Goal: Task Accomplishment & Management: Manage account settings

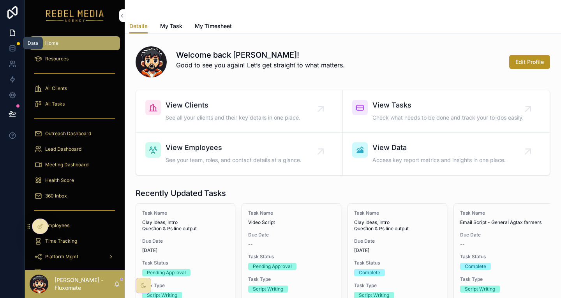
click at [17, 41] on link at bounding box center [12, 49] width 25 height 16
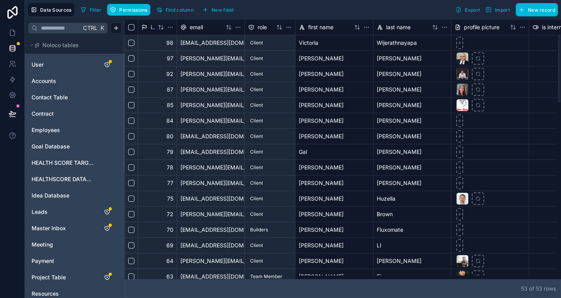
click at [66, 159] on span "HEALTH SCORE TARGET" at bounding box center [63, 163] width 63 height 8
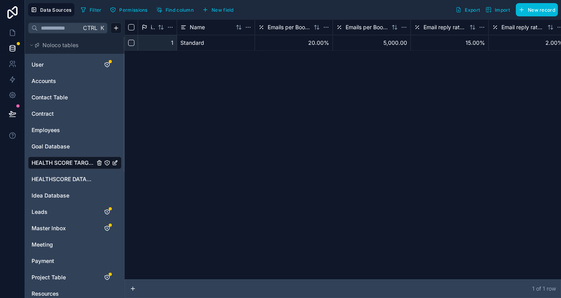
click at [51, 175] on span "HEALTHSCORE DATABASE" at bounding box center [63, 179] width 63 height 8
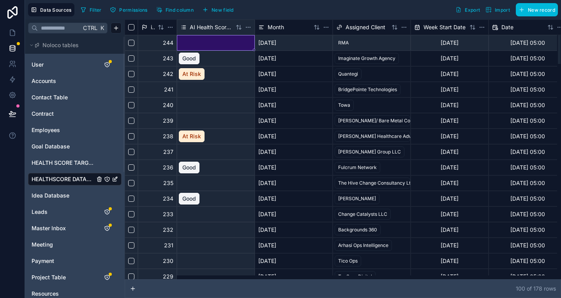
click at [182, 39] on div at bounding box center [216, 43] width 78 height 16
click at [214, 38] on div at bounding box center [216, 43] width 78 height 16
click at [217, 38] on div at bounding box center [216, 43] width 78 height 16
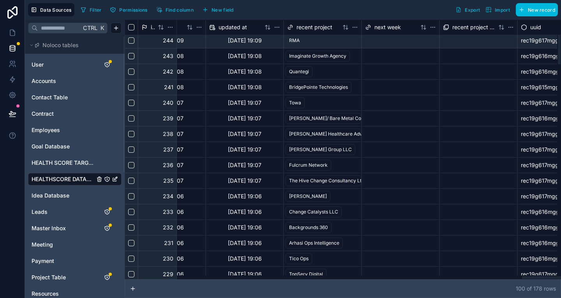
scroll to position [2, 4510]
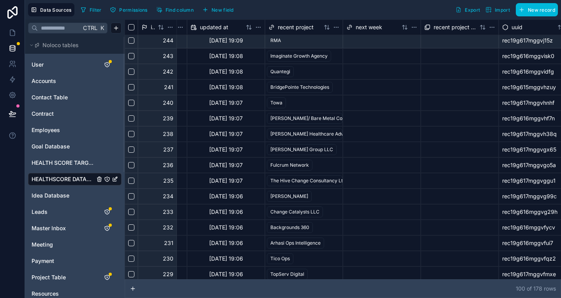
click at [200, 4] on button "New field" at bounding box center [218, 10] width 37 height 12
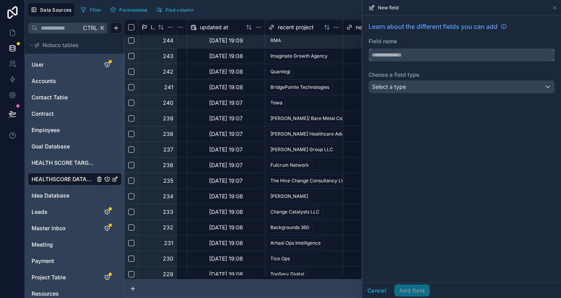
click at [450, 49] on input "text" at bounding box center [461, 55] width 185 height 12
type input "****"
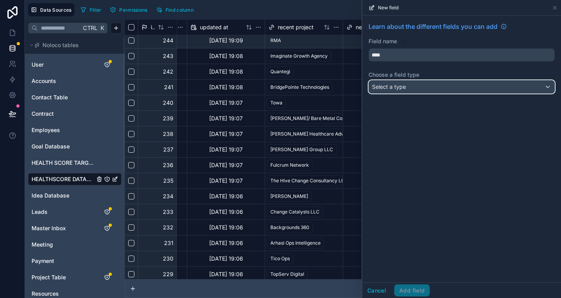
click at [438, 81] on div "Select a type" at bounding box center [461, 87] width 185 height 12
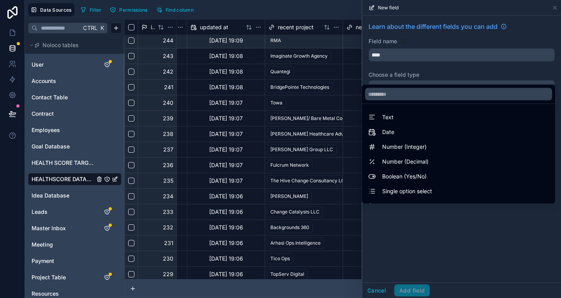
click at [428, 110] on div "Text" at bounding box center [459, 117] width 190 height 14
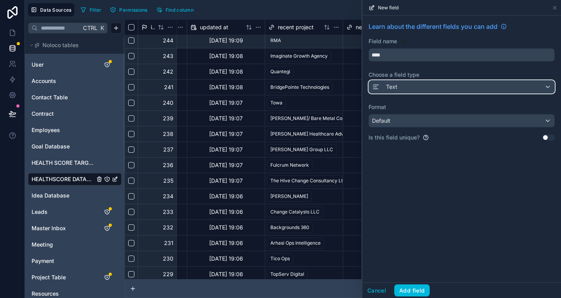
click at [438, 81] on div "Text" at bounding box center [461, 87] width 185 height 12
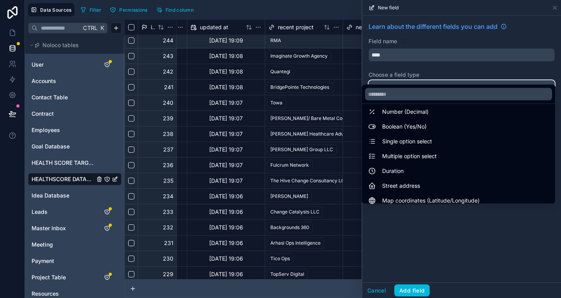
scroll to position [50, 0]
click at [432, 136] on span "Single option select" at bounding box center [407, 140] width 50 height 9
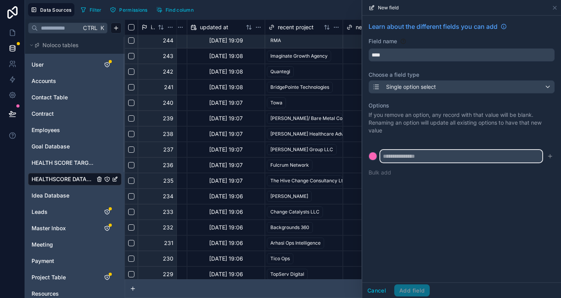
click at [434, 150] on input "text" at bounding box center [461, 156] width 162 height 12
type input "****"
click at [549, 153] on icon "submit" at bounding box center [550, 156] width 6 height 6
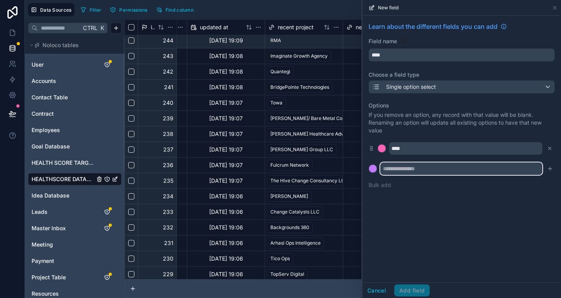
click at [465, 162] on input "text" at bounding box center [461, 168] width 162 height 12
type input "*****"
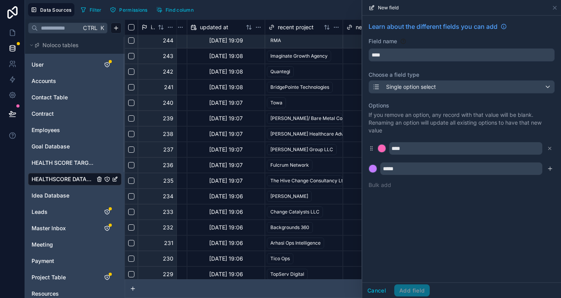
click at [553, 166] on icon "submit" at bounding box center [550, 169] width 6 height 6
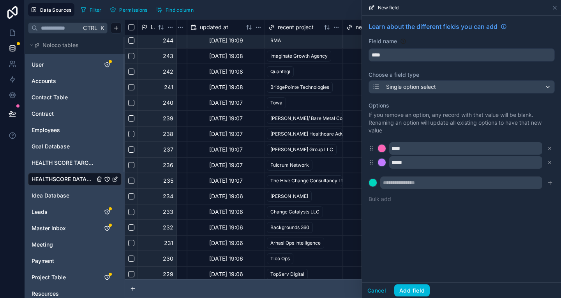
click at [430, 290] on button "Add field" at bounding box center [411, 290] width 35 height 12
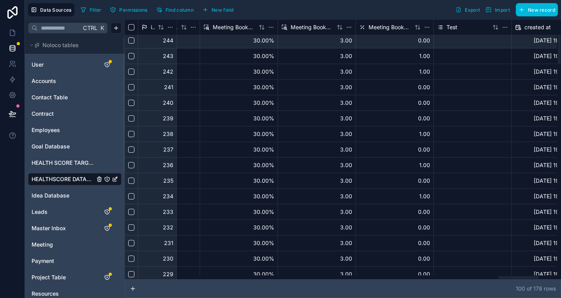
scroll to position [2, 4184]
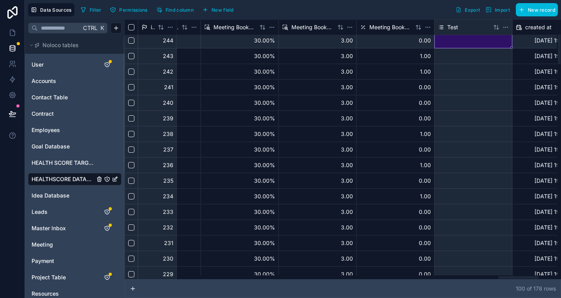
click at [443, 39] on div at bounding box center [473, 40] width 77 height 3
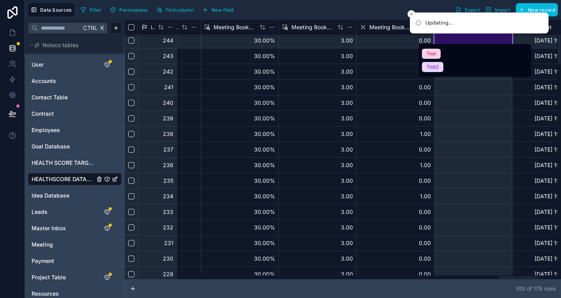
click at [440, 52] on div "Test" at bounding box center [475, 53] width 112 height 13
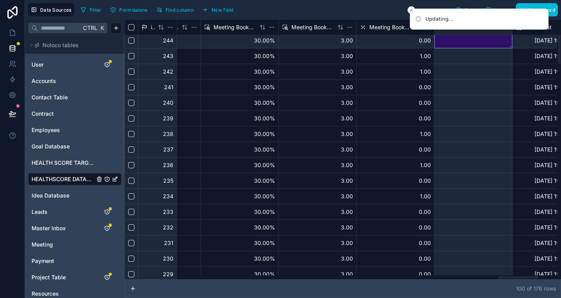
click at [442, 55] on div at bounding box center [473, 56] width 77 height 3
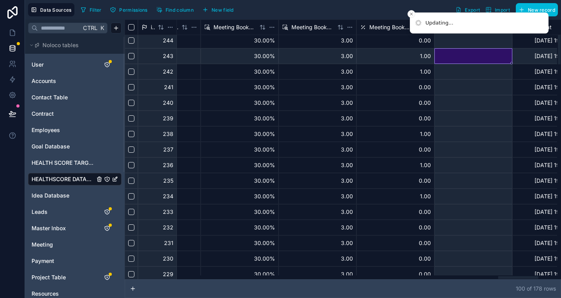
click at [442, 55] on div at bounding box center [473, 56] width 77 height 3
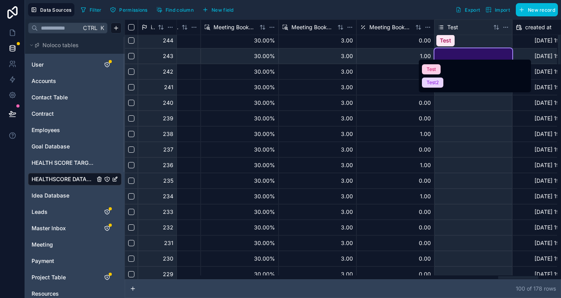
click at [436, 70] on span "Test" at bounding box center [431, 69] width 19 height 10
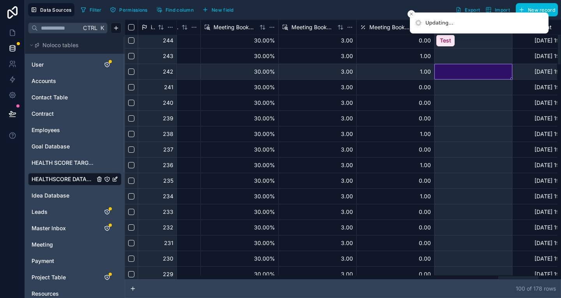
click at [435, 70] on div at bounding box center [473, 71] width 77 height 3
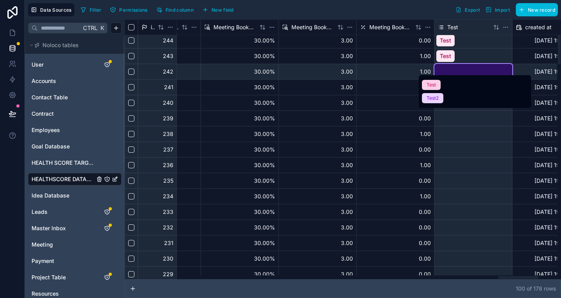
click at [431, 95] on div "Test2" at bounding box center [433, 98] width 12 height 7
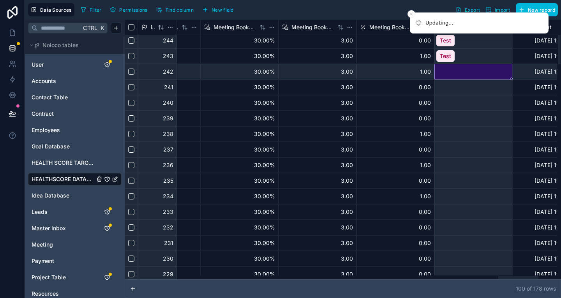
click at [440, 85] on div at bounding box center [473, 87] width 77 height 15
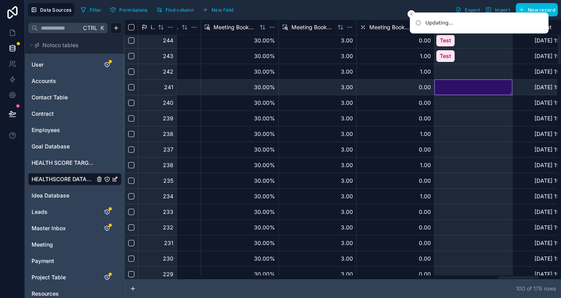
click at [440, 85] on div at bounding box center [473, 87] width 77 height 15
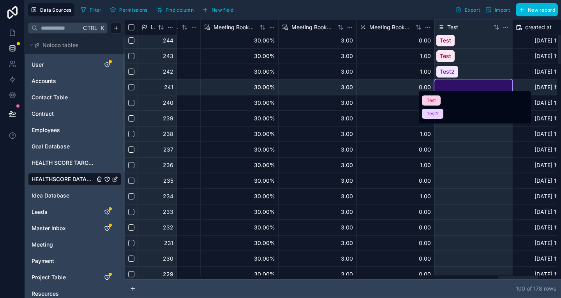
click at [434, 96] on span "Test" at bounding box center [431, 100] width 19 height 10
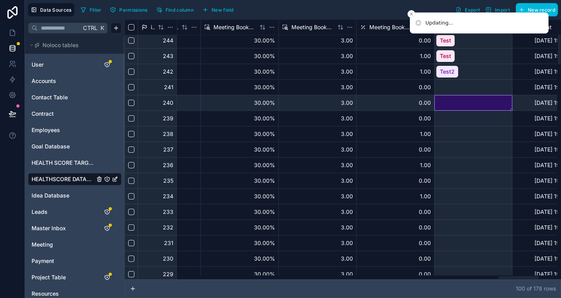
click at [435, 96] on div at bounding box center [473, 102] width 77 height 15
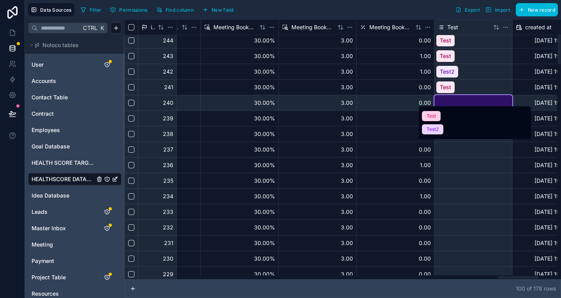
click at [435, 114] on span "Test" at bounding box center [431, 116] width 19 height 10
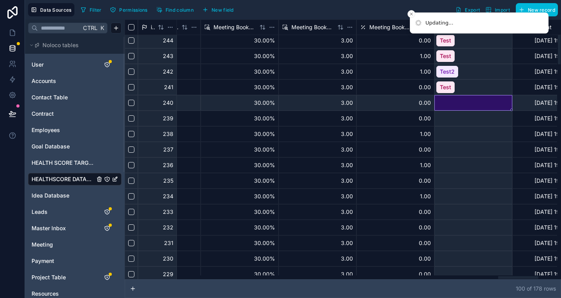
click at [435, 117] on div at bounding box center [473, 118] width 77 height 3
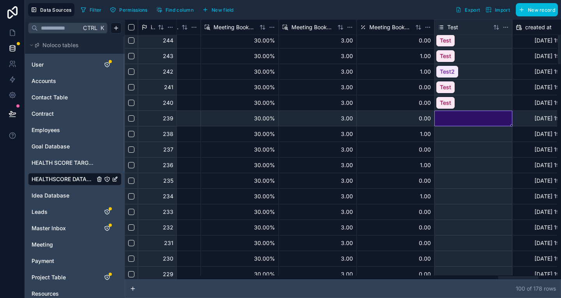
click at [435, 117] on div at bounding box center [473, 118] width 77 height 3
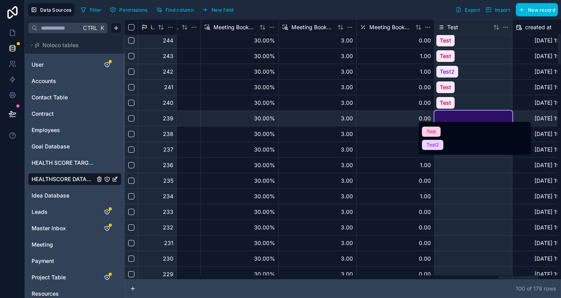
click at [438, 145] on span "Test2" at bounding box center [432, 145] width 21 height 10
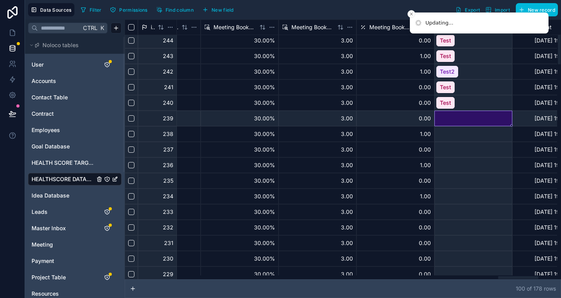
click at [437, 133] on div at bounding box center [473, 134] width 77 height 15
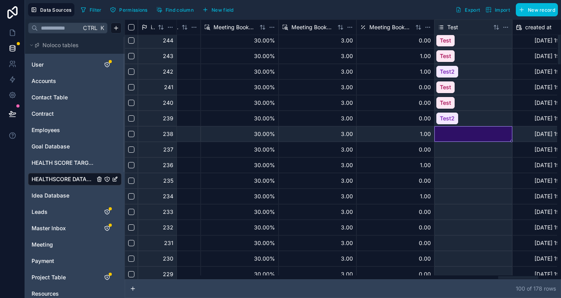
click at [437, 133] on div at bounding box center [473, 134] width 77 height 15
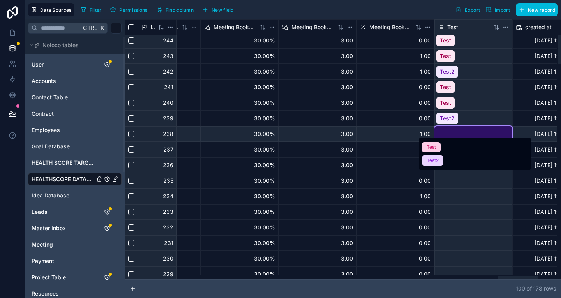
click at [434, 157] on div "Test2" at bounding box center [433, 160] width 12 height 7
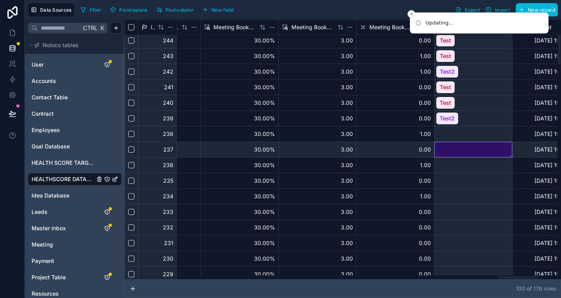
click at [445, 153] on div at bounding box center [473, 149] width 77 height 15
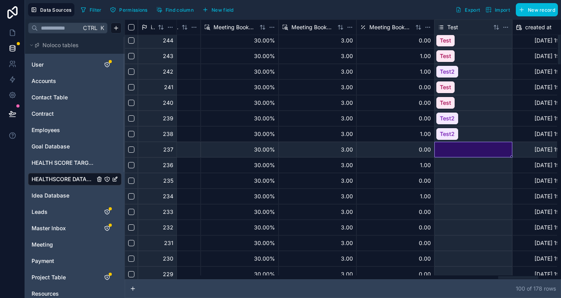
click at [445, 153] on div at bounding box center [473, 149] width 77 height 15
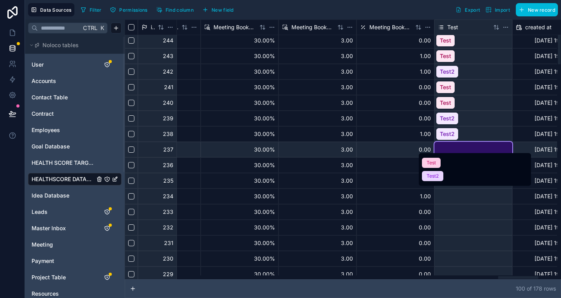
click at [434, 162] on div "Test" at bounding box center [431, 162] width 9 height 7
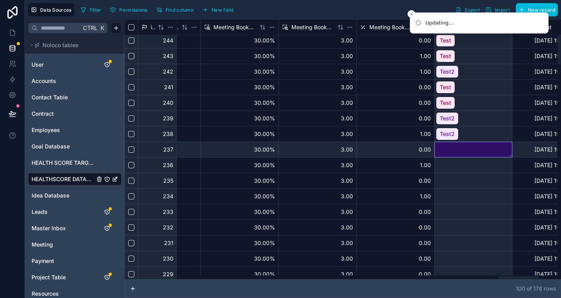
click at [435, 164] on div at bounding box center [473, 165] width 77 height 3
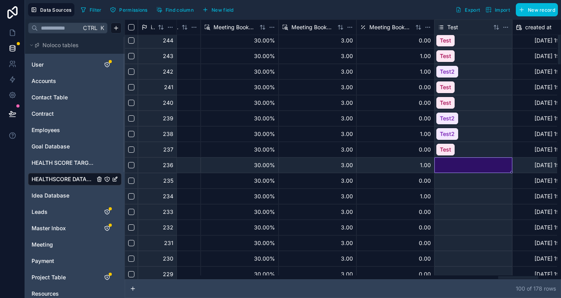
click at [435, 164] on div at bounding box center [473, 165] width 77 height 3
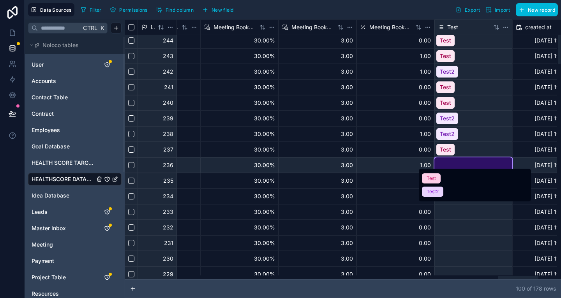
click at [436, 178] on span "Test" at bounding box center [431, 178] width 19 height 10
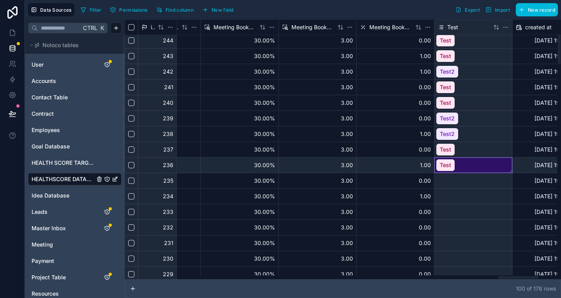
click at [435, 179] on div at bounding box center [473, 180] width 77 height 3
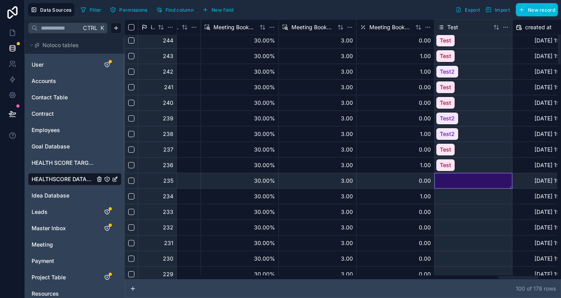
click at [435, 179] on div at bounding box center [473, 180] width 77 height 3
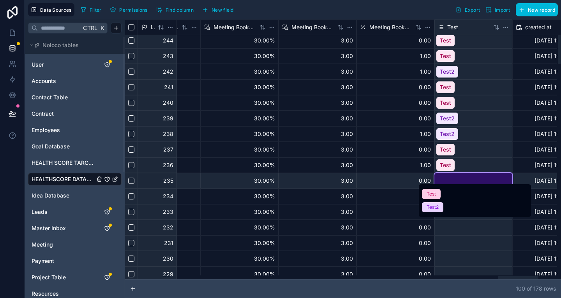
click at [436, 191] on span "Test" at bounding box center [431, 194] width 19 height 10
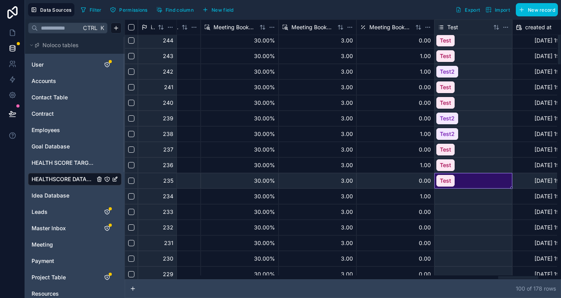
click at [436, 195] on div at bounding box center [473, 196] width 77 height 3
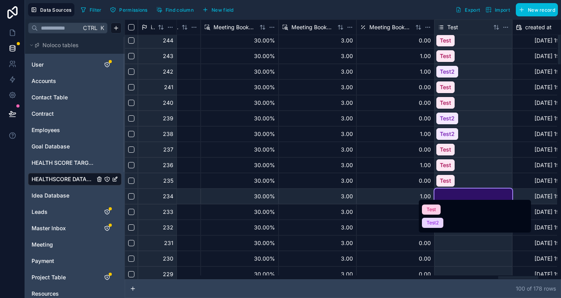
click at [436, 194] on div at bounding box center [473, 195] width 78 height 3
click at [431, 207] on div "Test" at bounding box center [431, 209] width 9 height 7
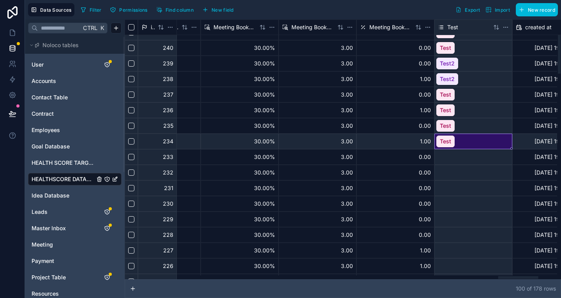
scroll to position [58, 4184]
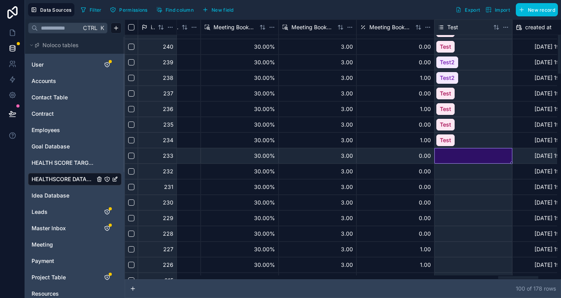
click at [435, 149] on div at bounding box center [473, 155] width 77 height 15
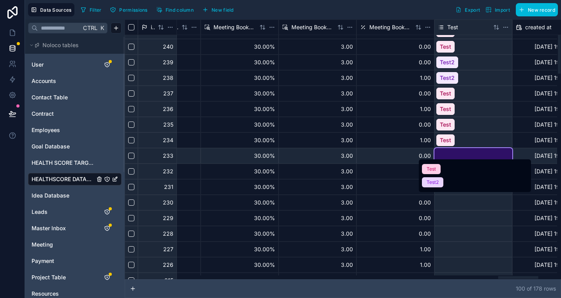
click at [432, 179] on div "Test2" at bounding box center [433, 182] width 12 height 7
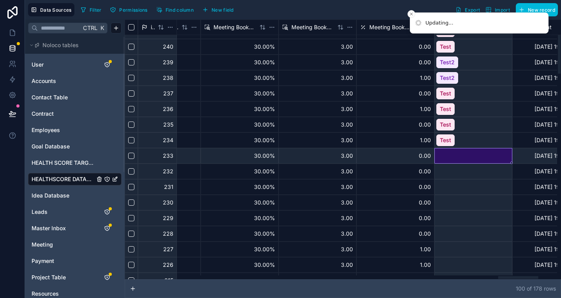
click at [435, 172] on div at bounding box center [473, 171] width 77 height 15
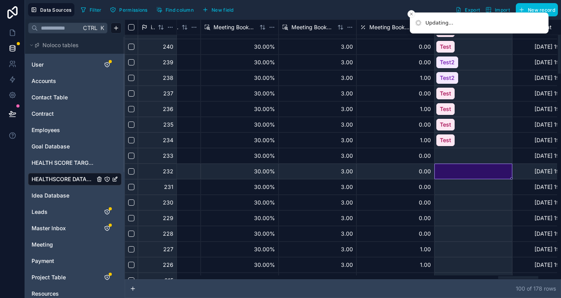
click at [435, 172] on div at bounding box center [473, 171] width 77 height 15
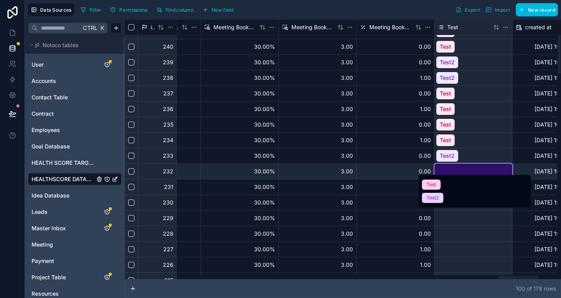
click at [431, 181] on div "Test" at bounding box center [431, 184] width 9 height 7
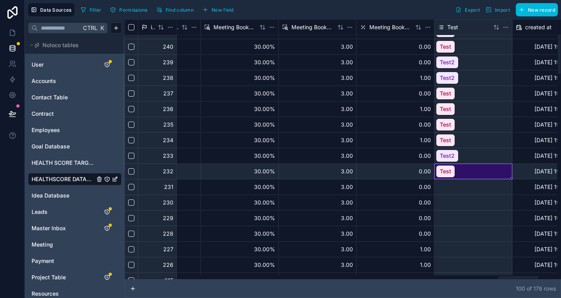
click at [435, 180] on div at bounding box center [473, 187] width 77 height 15
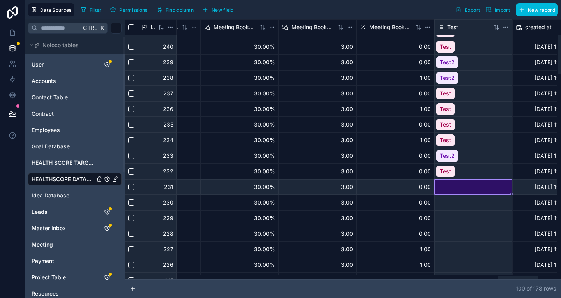
click at [435, 180] on div at bounding box center [473, 187] width 77 height 15
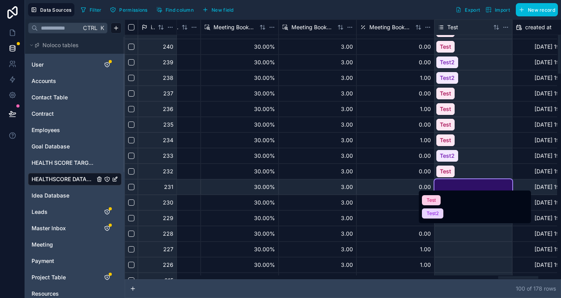
click at [431, 200] on div "Test" at bounding box center [431, 200] width 9 height 7
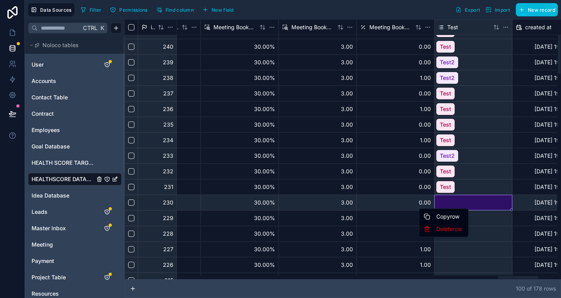
click at [434, 192] on html "Data Sources Filter Permissions Find column New field Export Import New record …" at bounding box center [280, 149] width 561 height 298
click at [448, 189] on div "Test" at bounding box center [473, 187] width 77 height 15
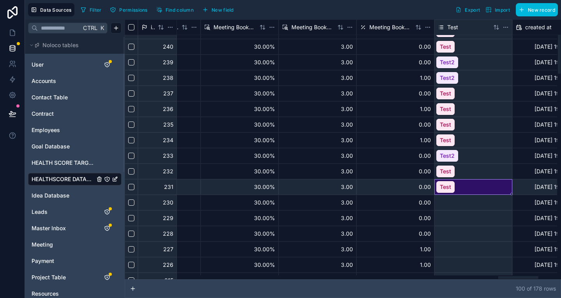
click at [435, 203] on div at bounding box center [473, 202] width 77 height 15
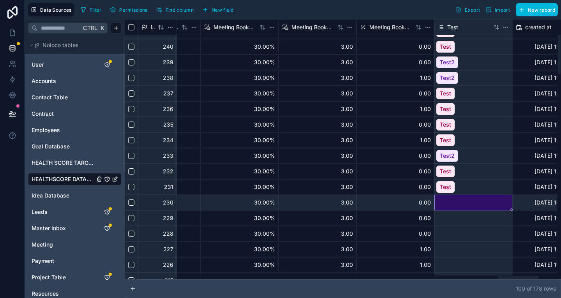
click at [435, 203] on div at bounding box center [473, 202] width 77 height 15
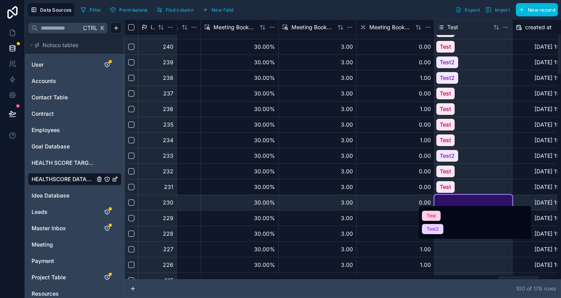
click at [433, 210] on div "Test" at bounding box center [475, 215] width 112 height 13
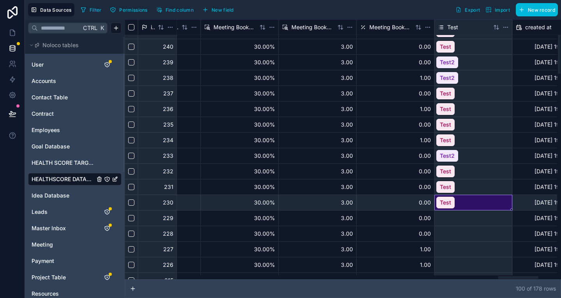
click at [435, 211] on div at bounding box center [473, 218] width 77 height 15
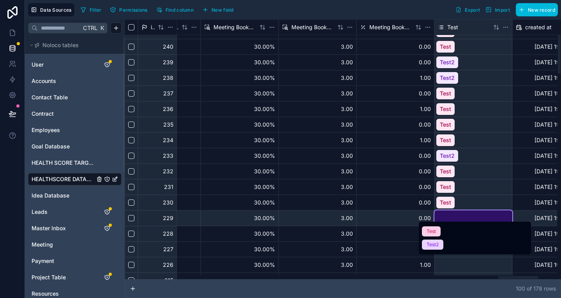
click at [429, 243] on div "Test2" at bounding box center [433, 244] width 12 height 7
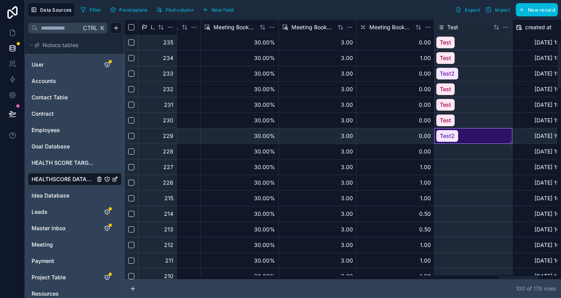
scroll to position [142, 4184]
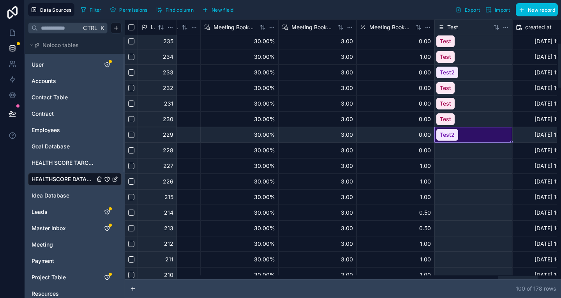
click at [435, 144] on div at bounding box center [473, 150] width 77 height 15
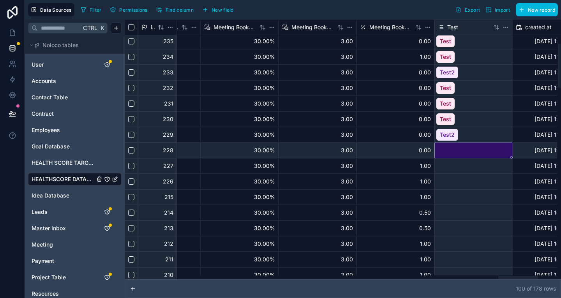
click at [435, 149] on div at bounding box center [473, 150] width 77 height 3
click at [435, 143] on div at bounding box center [473, 150] width 77 height 15
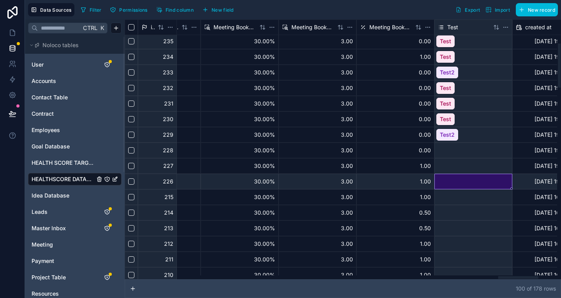
click at [438, 174] on div at bounding box center [473, 181] width 77 height 15
click at [435, 143] on div at bounding box center [473, 150] width 77 height 15
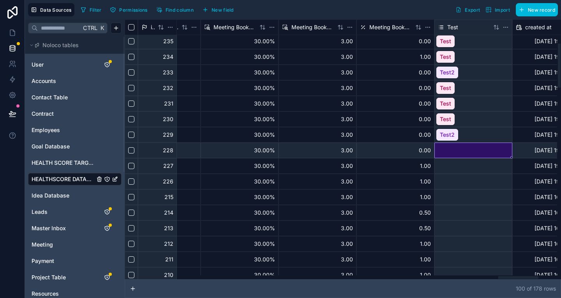
click at [435, 143] on div at bounding box center [473, 150] width 77 height 15
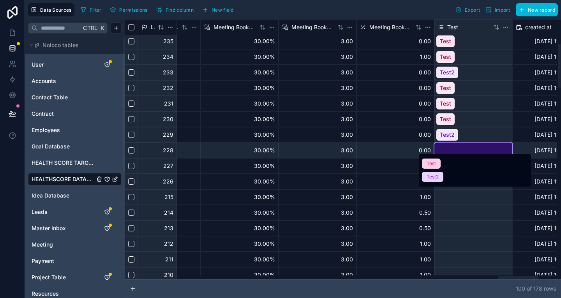
click at [431, 173] on div "Test2" at bounding box center [433, 176] width 12 height 7
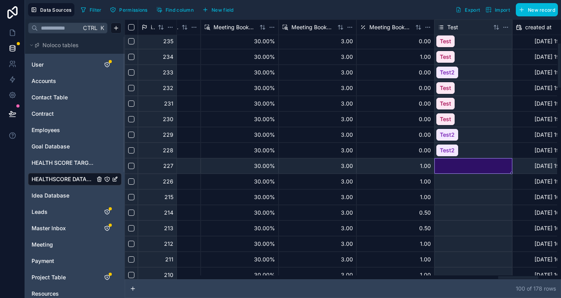
click at [435, 160] on div at bounding box center [473, 166] width 77 height 15
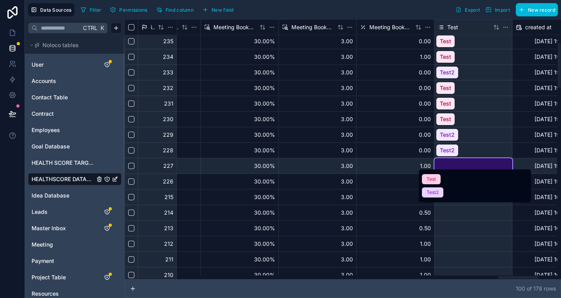
click at [433, 178] on div "Test" at bounding box center [431, 179] width 9 height 7
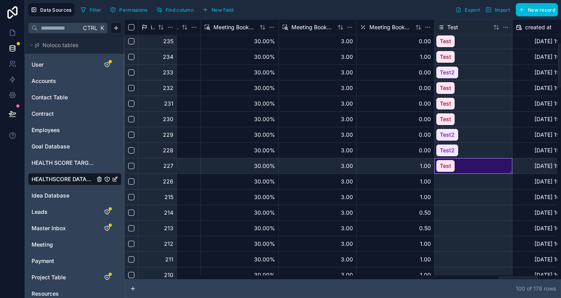
click at [435, 176] on div at bounding box center [473, 181] width 77 height 15
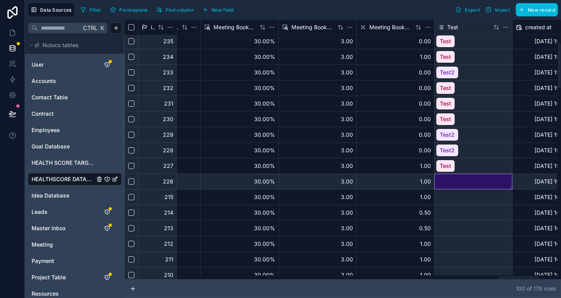
click at [435, 176] on div at bounding box center [473, 181] width 77 height 15
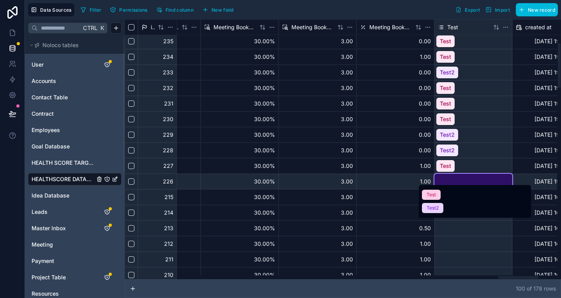
click at [431, 192] on div "Test" at bounding box center [431, 194] width 9 height 7
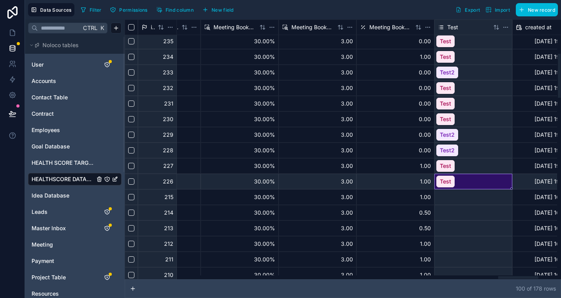
scroll to position [214, 4184]
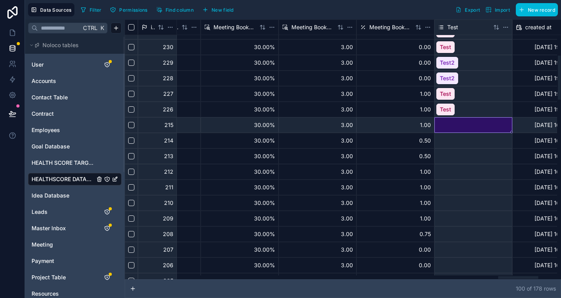
click at [435, 124] on div at bounding box center [473, 125] width 77 height 3
click at [435, 123] on div at bounding box center [473, 125] width 77 height 15
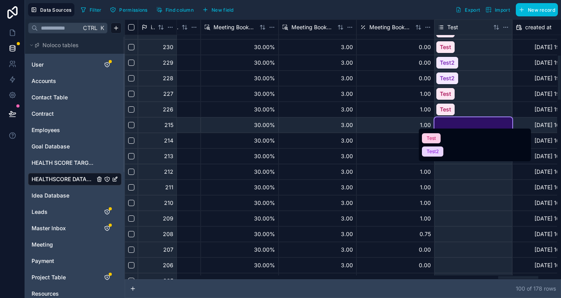
click at [427, 150] on div "Test2" at bounding box center [433, 151] width 12 height 7
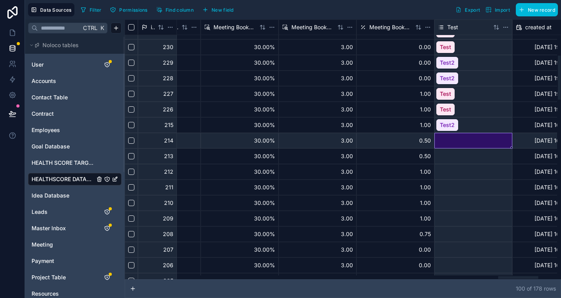
click at [435, 135] on div at bounding box center [473, 140] width 77 height 15
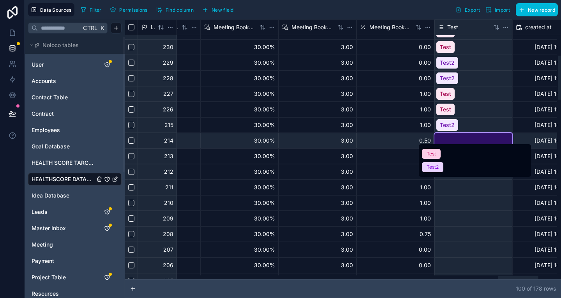
click at [428, 150] on div "Test" at bounding box center [431, 153] width 9 height 7
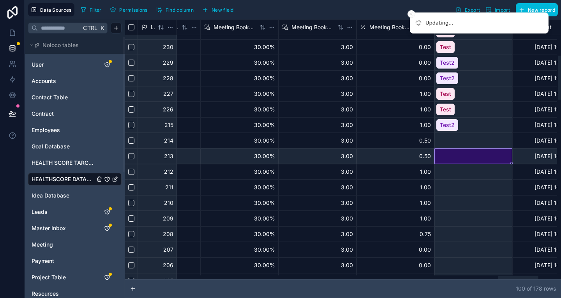
click at [435, 151] on div at bounding box center [473, 156] width 77 height 15
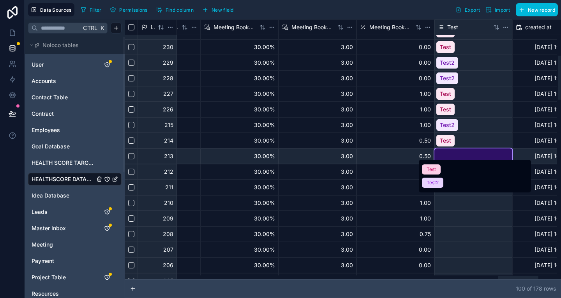
click at [433, 182] on div "Test2" at bounding box center [433, 182] width 12 height 7
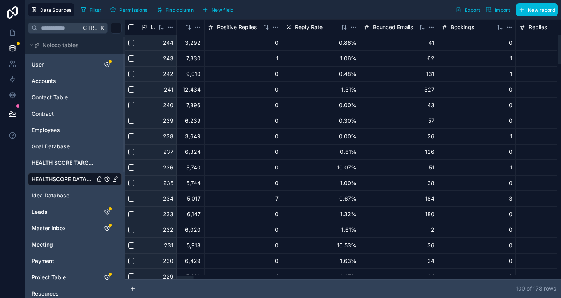
scroll to position [0, 0]
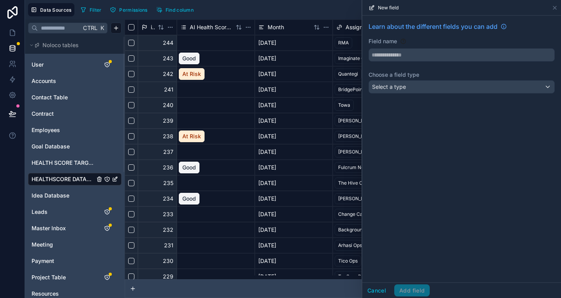
click at [54, 157] on div "HEALTH SCORE TARGET" at bounding box center [75, 163] width 94 height 12
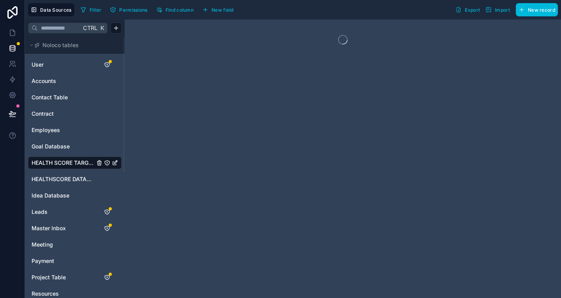
click at [48, 175] on span "HEALTHSCORE DATABASE" at bounding box center [63, 179] width 63 height 8
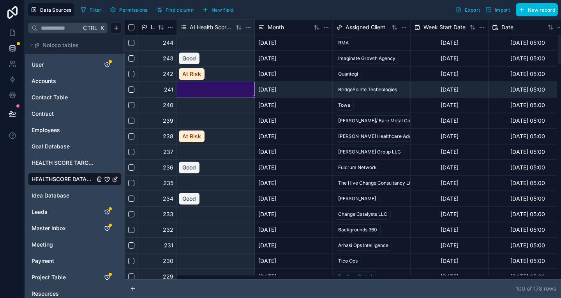
click at [191, 82] on div at bounding box center [216, 90] width 78 height 16
click at [196, 25] on span "AI Health Score Format" at bounding box center [211, 27] width 43 height 8
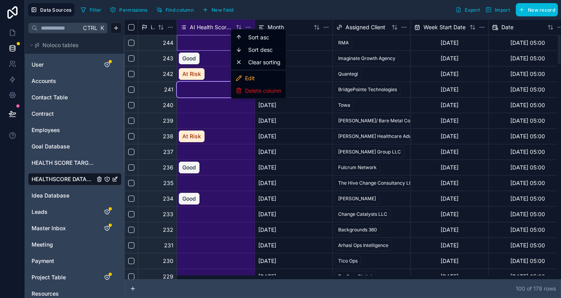
click at [233, 25] on html "Data Sources Filter Permissions Find column New field Export Import New record …" at bounding box center [280, 149] width 561 height 298
click at [244, 72] on div "Edit" at bounding box center [259, 78] width 52 height 12
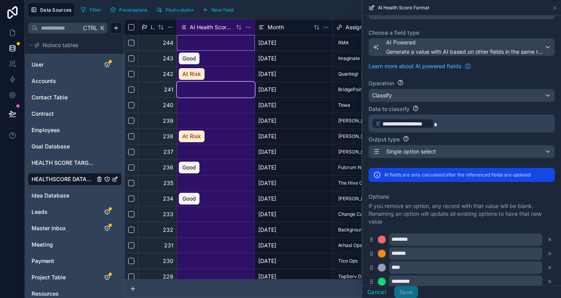
scroll to position [42, 0]
click at [391, 292] on button "Cancel" at bounding box center [376, 292] width 29 height 12
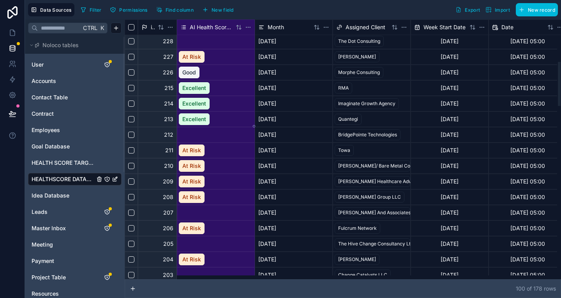
scroll to position [251, 0]
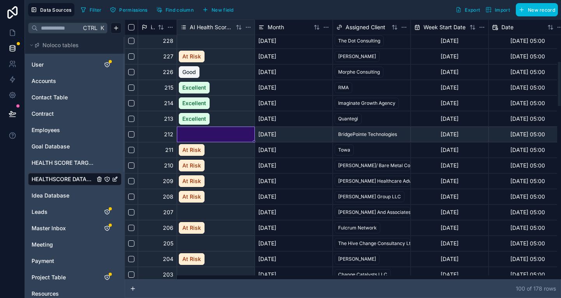
click at [187, 127] on div at bounding box center [216, 135] width 78 height 16
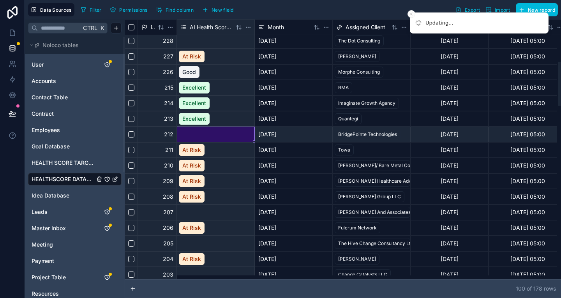
click at [187, 127] on div at bounding box center [216, 135] width 78 height 16
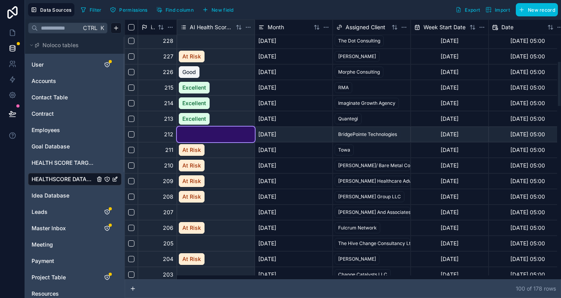
click at [196, 39] on div at bounding box center [216, 41] width 78 height 16
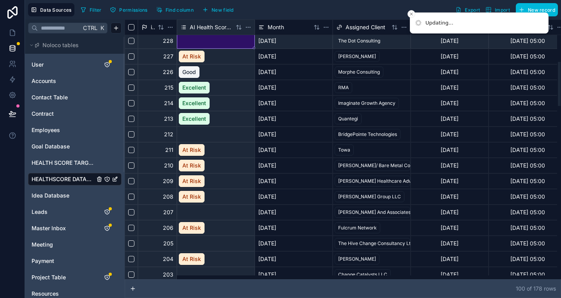
click at [196, 39] on div at bounding box center [216, 41] width 78 height 16
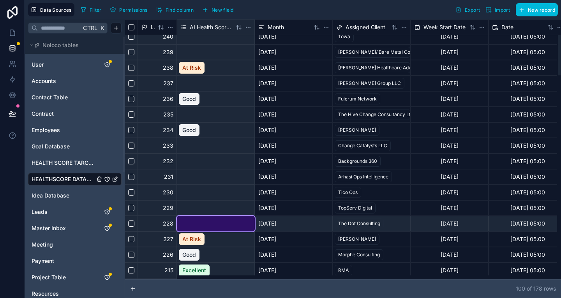
scroll to position [68, 0]
click at [206, 147] on div at bounding box center [216, 146] width 78 height 16
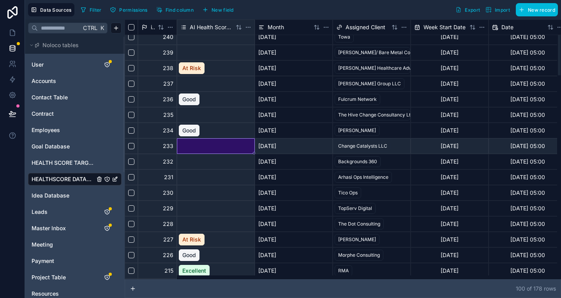
click at [206, 147] on div at bounding box center [216, 146] width 78 height 16
click at [195, 166] on div at bounding box center [216, 162] width 78 height 16
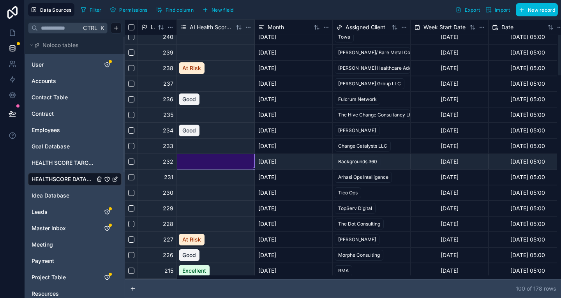
click at [193, 176] on div at bounding box center [216, 177] width 78 height 16
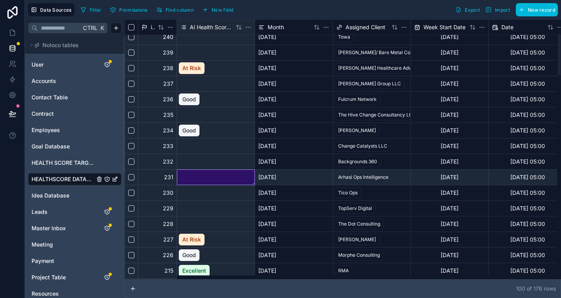
click at [192, 177] on div at bounding box center [216, 177] width 78 height 16
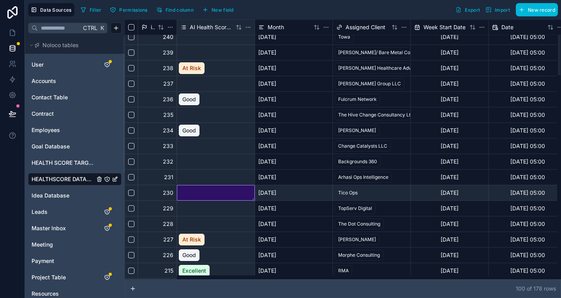
click at [189, 194] on div at bounding box center [216, 193] width 78 height 16
click at [188, 194] on div at bounding box center [216, 193] width 78 height 16
click at [188, 190] on div at bounding box center [216, 193] width 78 height 16
click at [182, 207] on div at bounding box center [216, 209] width 78 height 16
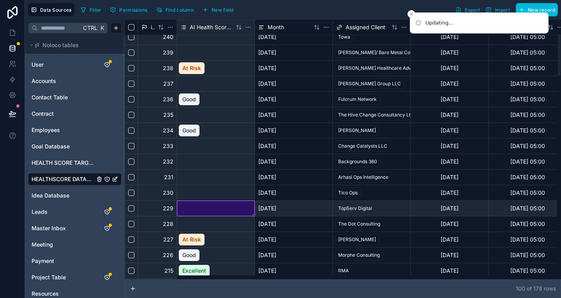
click at [182, 207] on div at bounding box center [216, 209] width 78 height 16
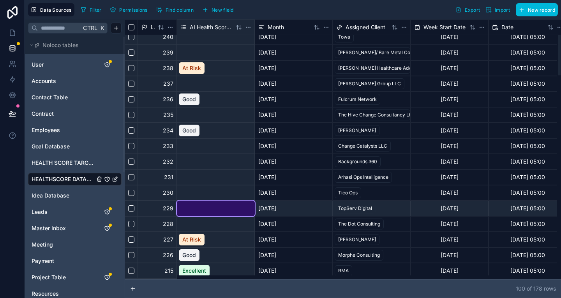
click at [195, 190] on div at bounding box center [216, 193] width 78 height 16
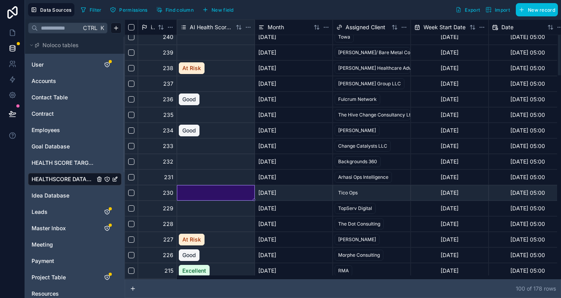
click at [195, 190] on div at bounding box center [216, 193] width 78 height 16
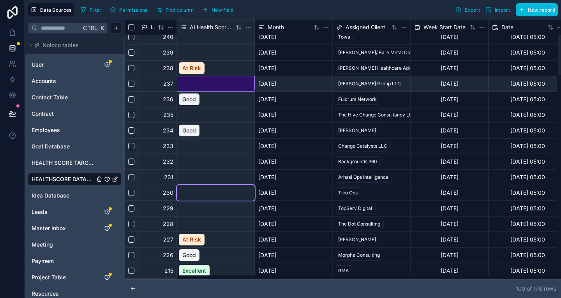
click at [187, 76] on div at bounding box center [216, 84] width 78 height 16
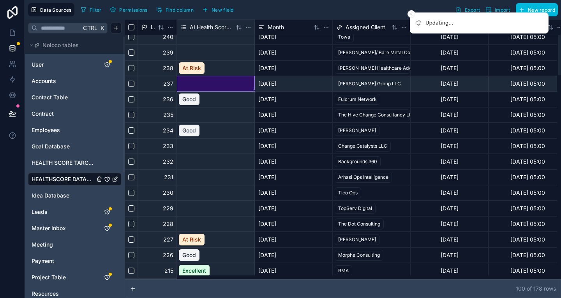
click at [187, 76] on div at bounding box center [216, 84] width 78 height 16
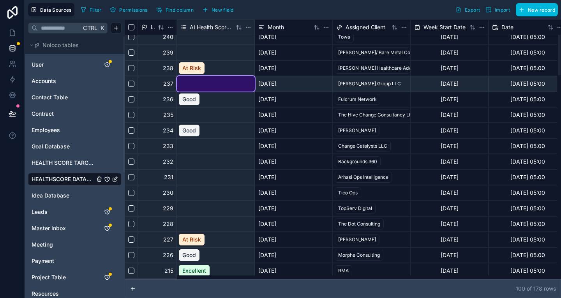
click at [186, 107] on div at bounding box center [216, 115] width 78 height 16
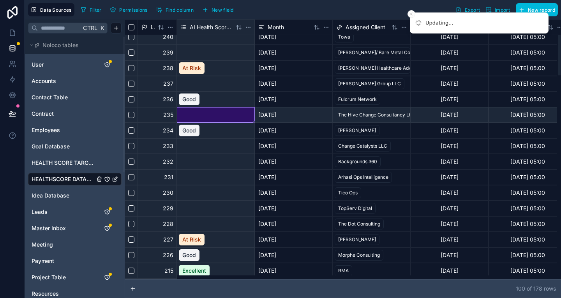
click at [186, 107] on div at bounding box center [216, 115] width 78 height 16
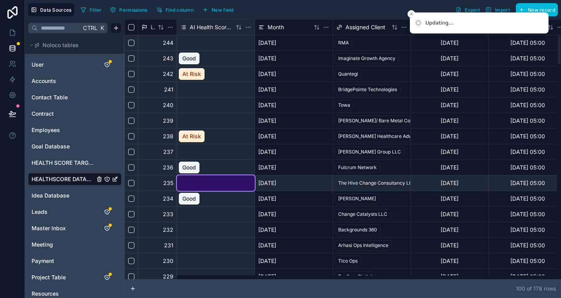
click at [187, 107] on div at bounding box center [216, 105] width 78 height 16
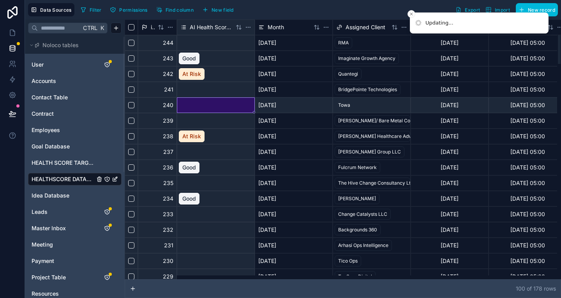
click at [187, 107] on div at bounding box center [216, 105] width 78 height 16
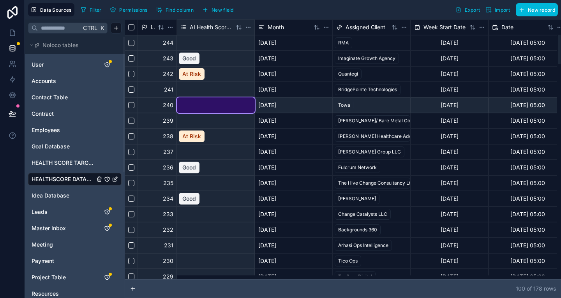
click at [194, 90] on div at bounding box center [216, 90] width 78 height 16
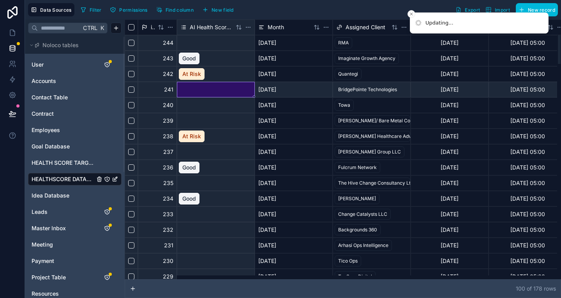
click at [194, 90] on div at bounding box center [216, 90] width 78 height 16
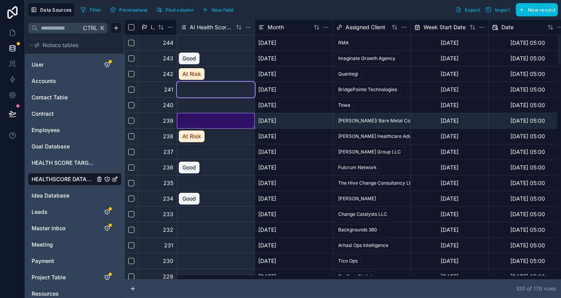
click at [186, 117] on div at bounding box center [216, 121] width 78 height 16
click at [205, 44] on div at bounding box center [216, 43] width 78 height 16
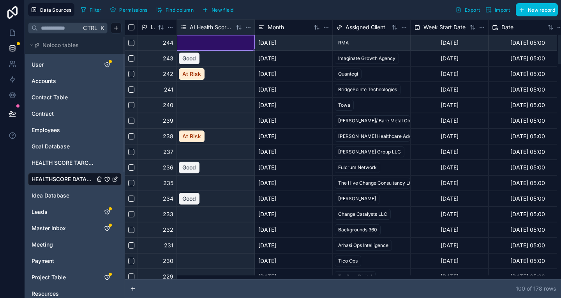
click at [205, 44] on div at bounding box center [216, 43] width 78 height 16
click at [73, 159] on span "HEALTH SCORE TARGET" at bounding box center [63, 163] width 63 height 8
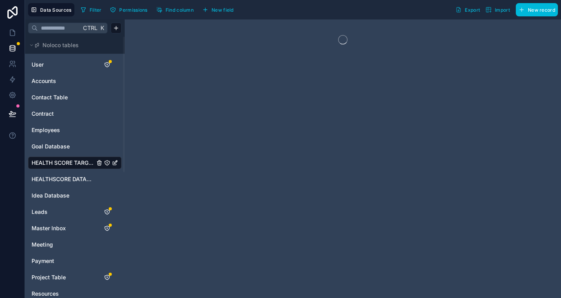
click at [63, 175] on span "HEALTHSCORE DATABASE" at bounding box center [63, 179] width 63 height 8
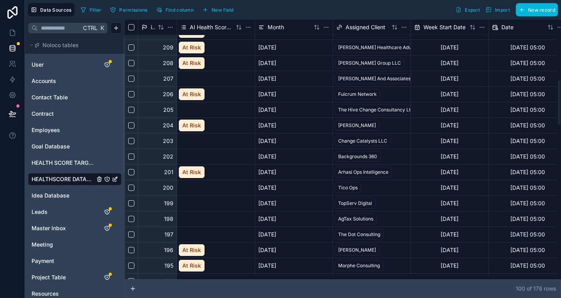
scroll to position [386, 0]
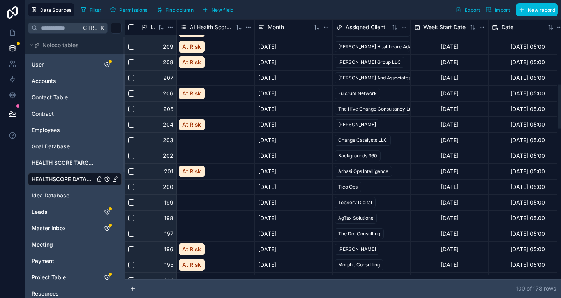
click at [128, 137] on button "Select row" at bounding box center [131, 140] width 6 height 6
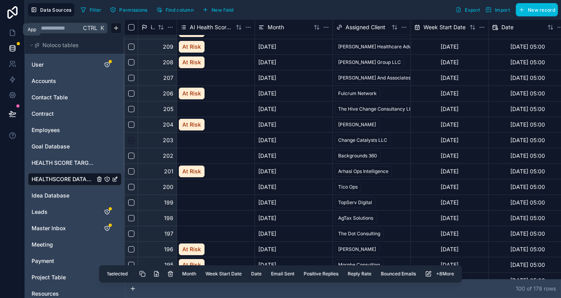
click at [9, 31] on icon at bounding box center [13, 33] width 8 height 8
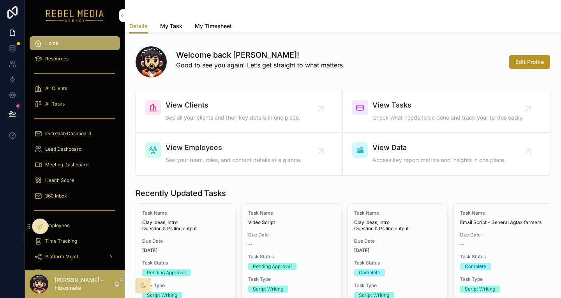
scroll to position [69, 0]
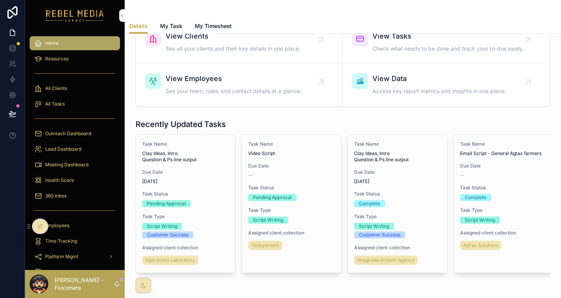
click at [69, 174] on div "Health Score" at bounding box center [74, 180] width 81 height 12
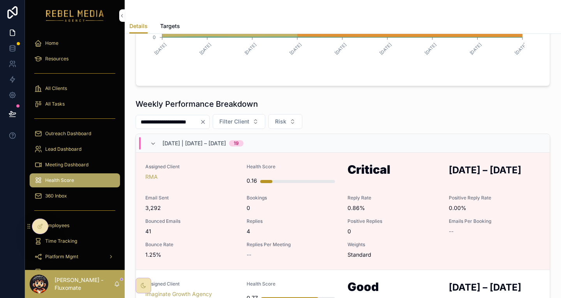
scroll to position [22, 0]
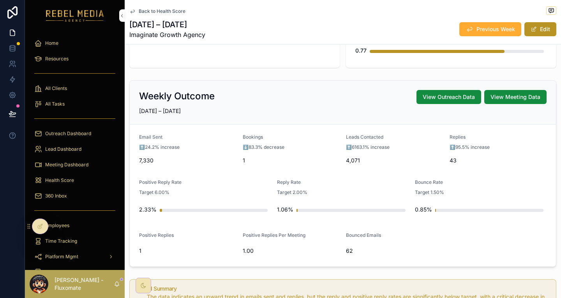
scroll to position [39, 0]
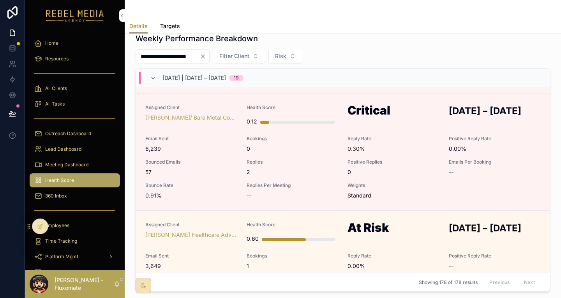
scroll to position [676, 0]
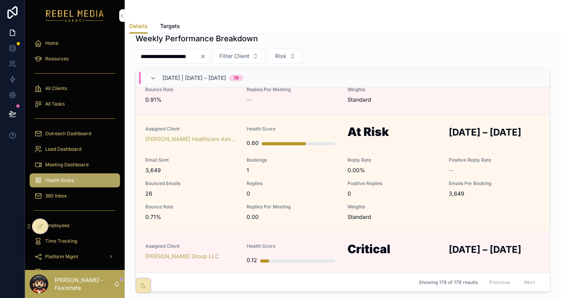
click at [270, 204] on span "Replies Per Meeting" at bounding box center [293, 207] width 92 height 6
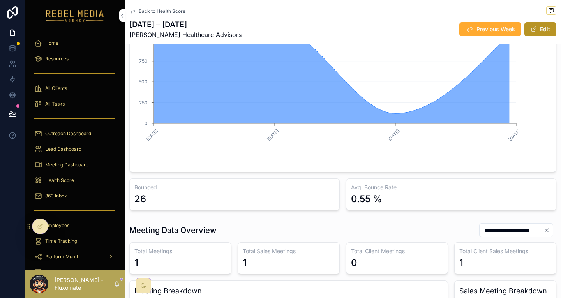
scroll to position [493, 0]
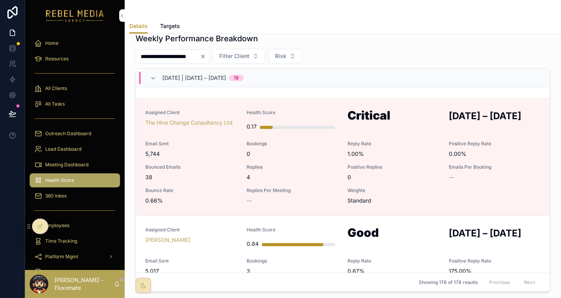
scroll to position [1047, 0]
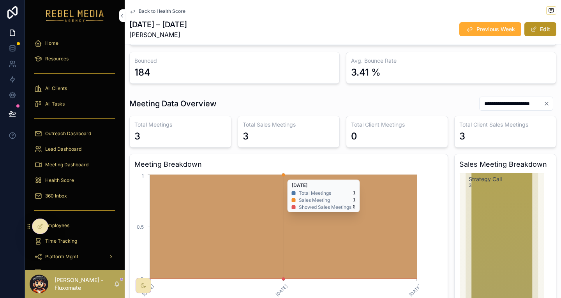
scroll to position [585, 0]
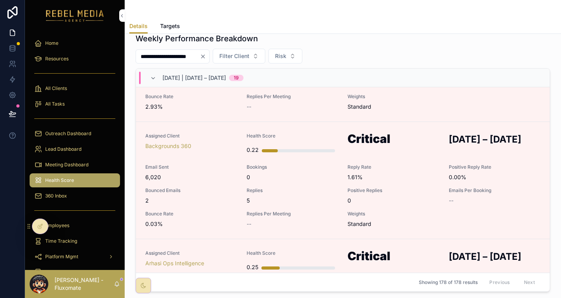
scroll to position [1374, 0]
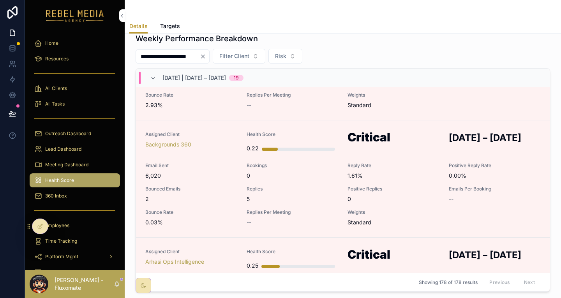
click at [56, 44] on link "Home" at bounding box center [75, 43] width 90 height 14
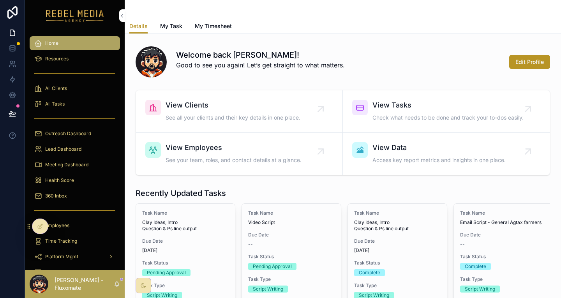
click at [71, 190] on div "360 Inbox" at bounding box center [74, 196] width 81 height 12
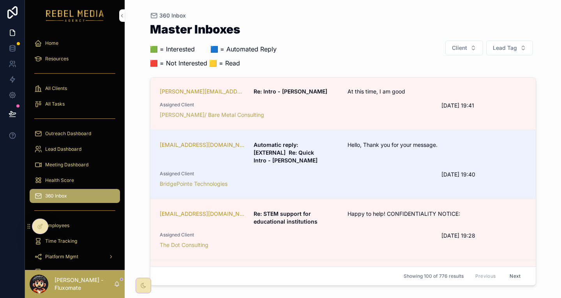
scroll to position [269, 0]
click at [348, 210] on span "Happy to help! CONFIDENTIALITY NOTICE:" at bounding box center [406, 214] width 116 height 8
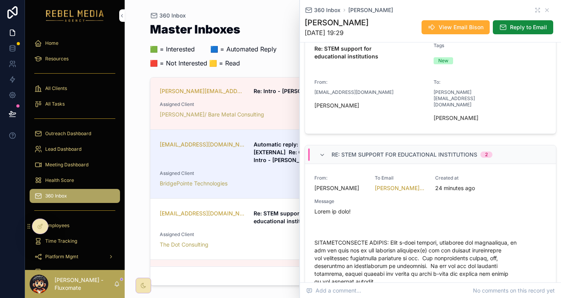
click at [377, 148] on div "Re: STEM support for educational institutions 2" at bounding box center [412, 154] width 161 height 12
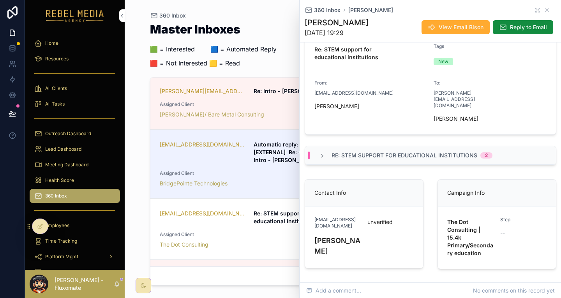
click at [375, 152] on span "Re: STEM support for educational institutions" at bounding box center [405, 156] width 146 height 8
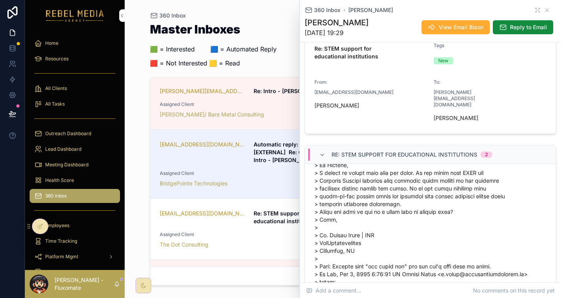
scroll to position [380, 0]
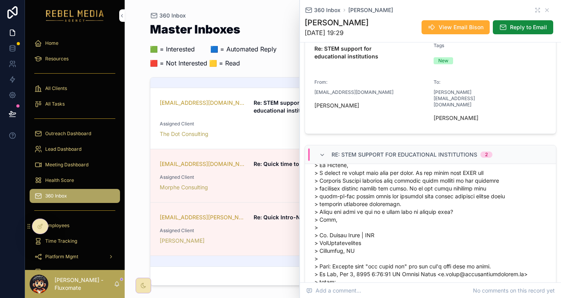
click at [144, 169] on div "360 Inbox Master Inboxes 🟩 = Interested ‎ ‎ ‎ ‎ ‎ ‎‎ ‎ 🟦 = Automated Reply 🟥 = …" at bounding box center [343, 144] width 399 height 289
click at [544, 8] on icon "scrollable content" at bounding box center [547, 10] width 6 height 6
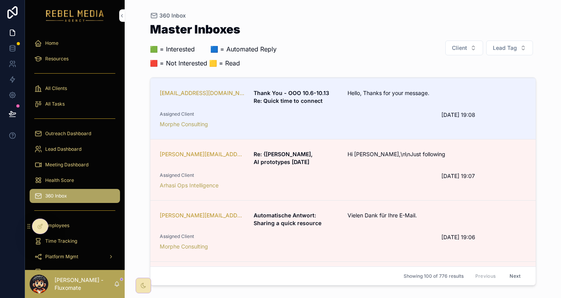
scroll to position [1129, 0]
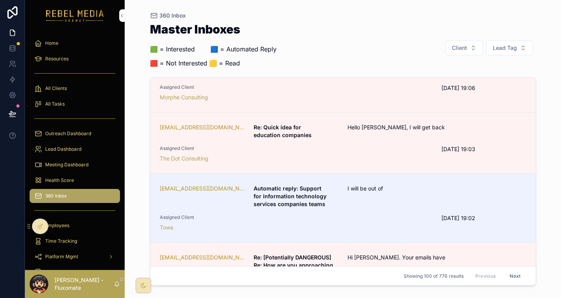
click at [373, 293] on div "The Dot Consulting" at bounding box center [296, 297] width 273 height 8
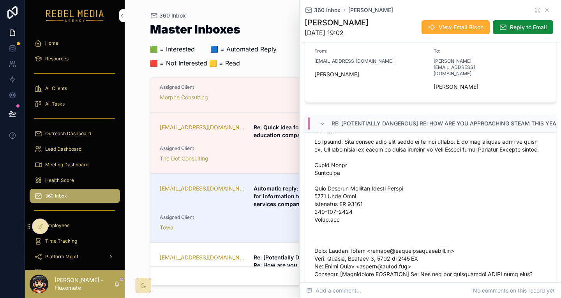
scroll to position [39, 0]
click at [541, 12] on div "360 Inbox Parks, Kevin" at bounding box center [431, 10] width 252 height 8
click at [544, 10] on icon "scrollable content" at bounding box center [547, 10] width 6 height 6
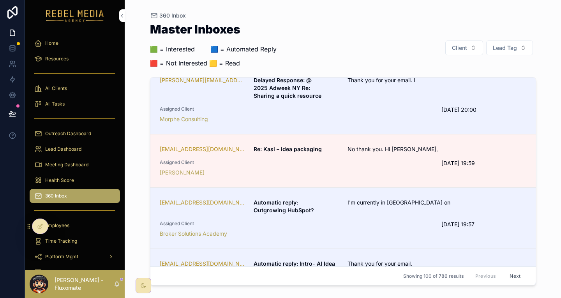
scroll to position [448, 0]
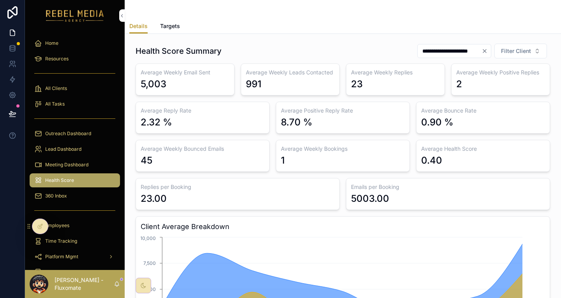
scroll to position [234, 0]
